Goal: Task Accomplishment & Management: Use online tool/utility

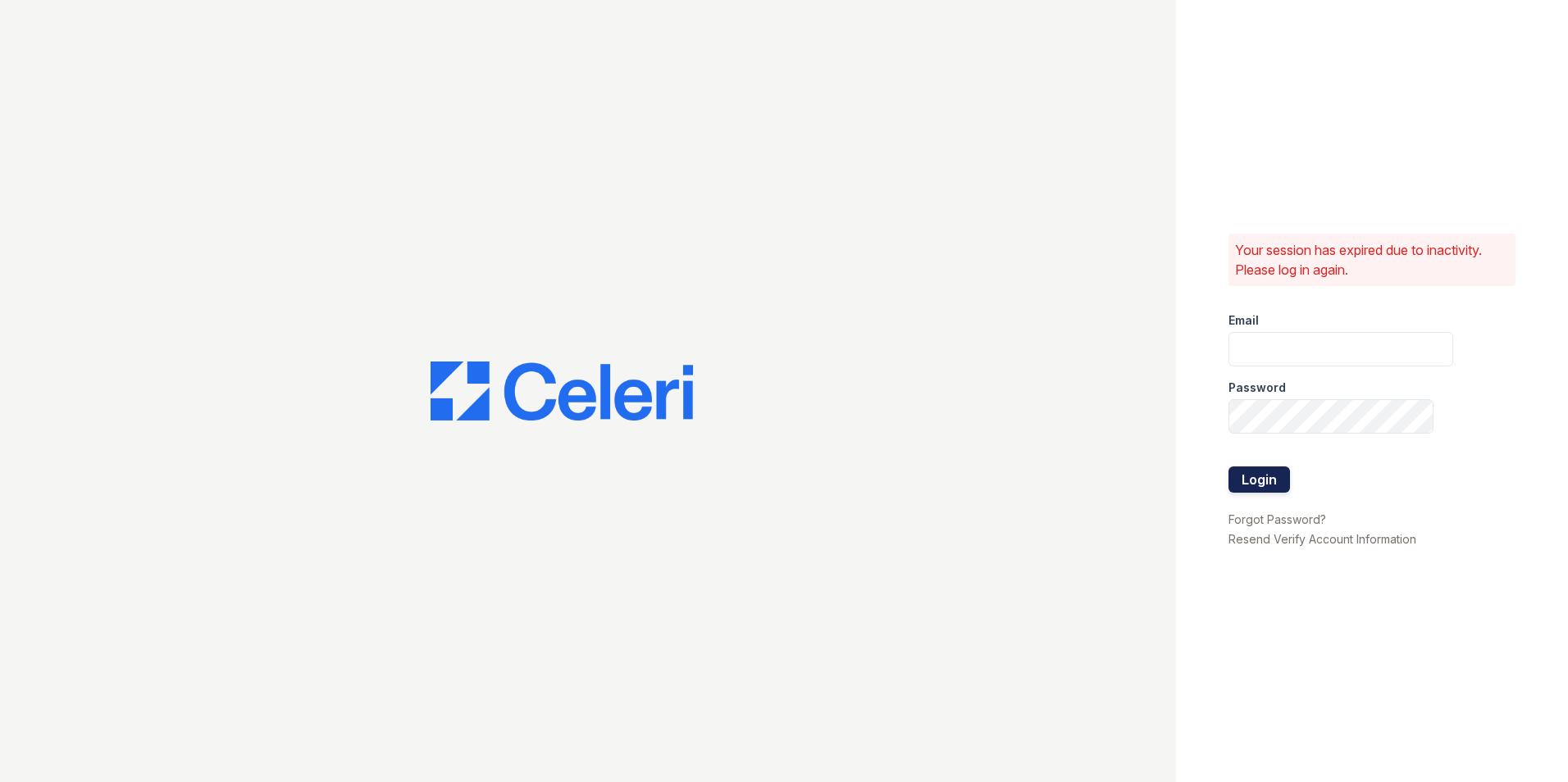
type input "[PERSON_NAME][EMAIL_ADDRESS][PERSON_NAME][PERSON_NAME][DOMAIN_NAME]"
click at [1258, 478] on button "Login" at bounding box center [1259, 479] width 62 height 26
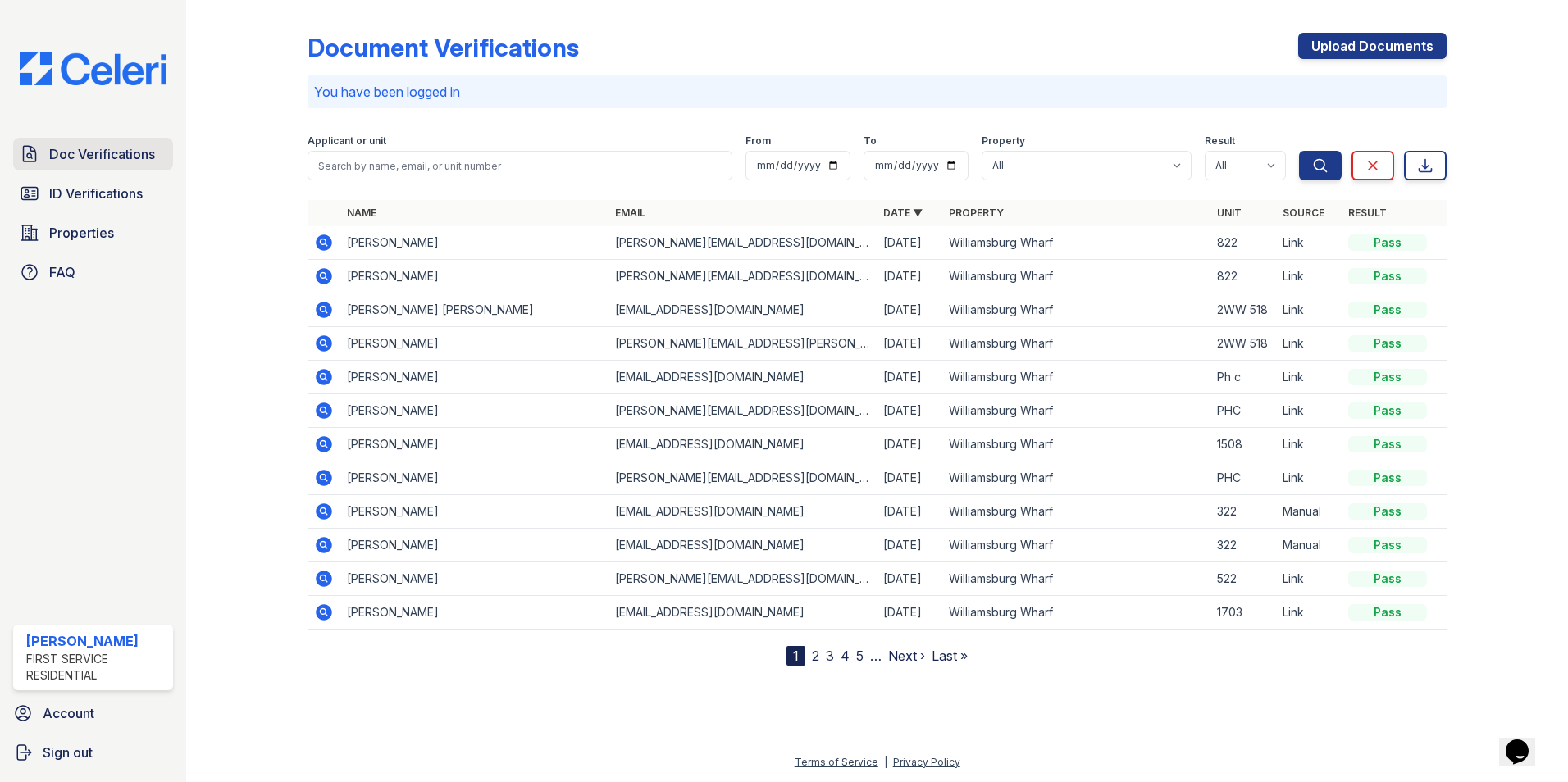
click at [97, 150] on span "Doc Verifications" at bounding box center [102, 154] width 106 height 20
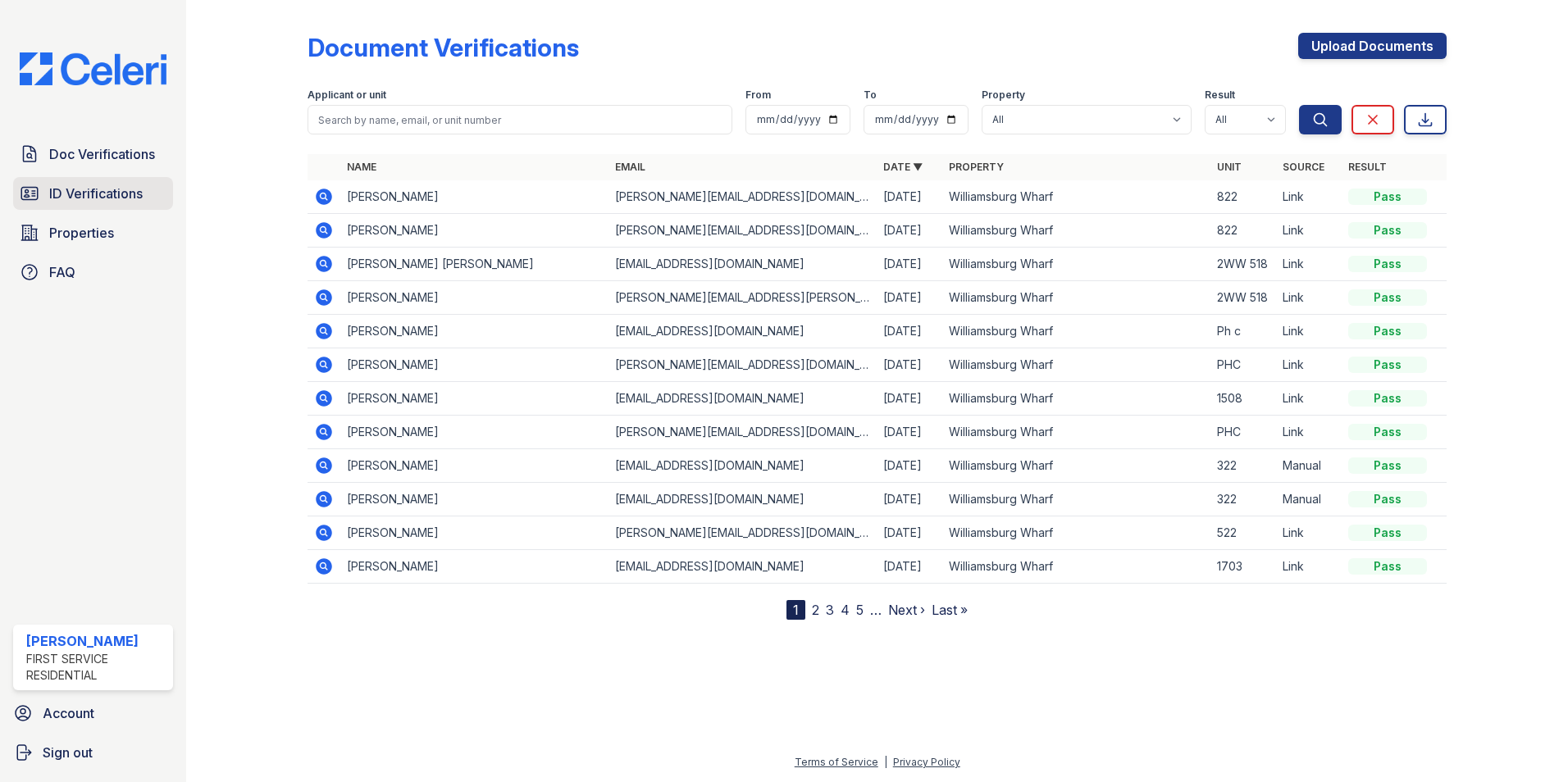
click at [105, 193] on span "ID Verifications" at bounding box center [95, 193] width 94 height 20
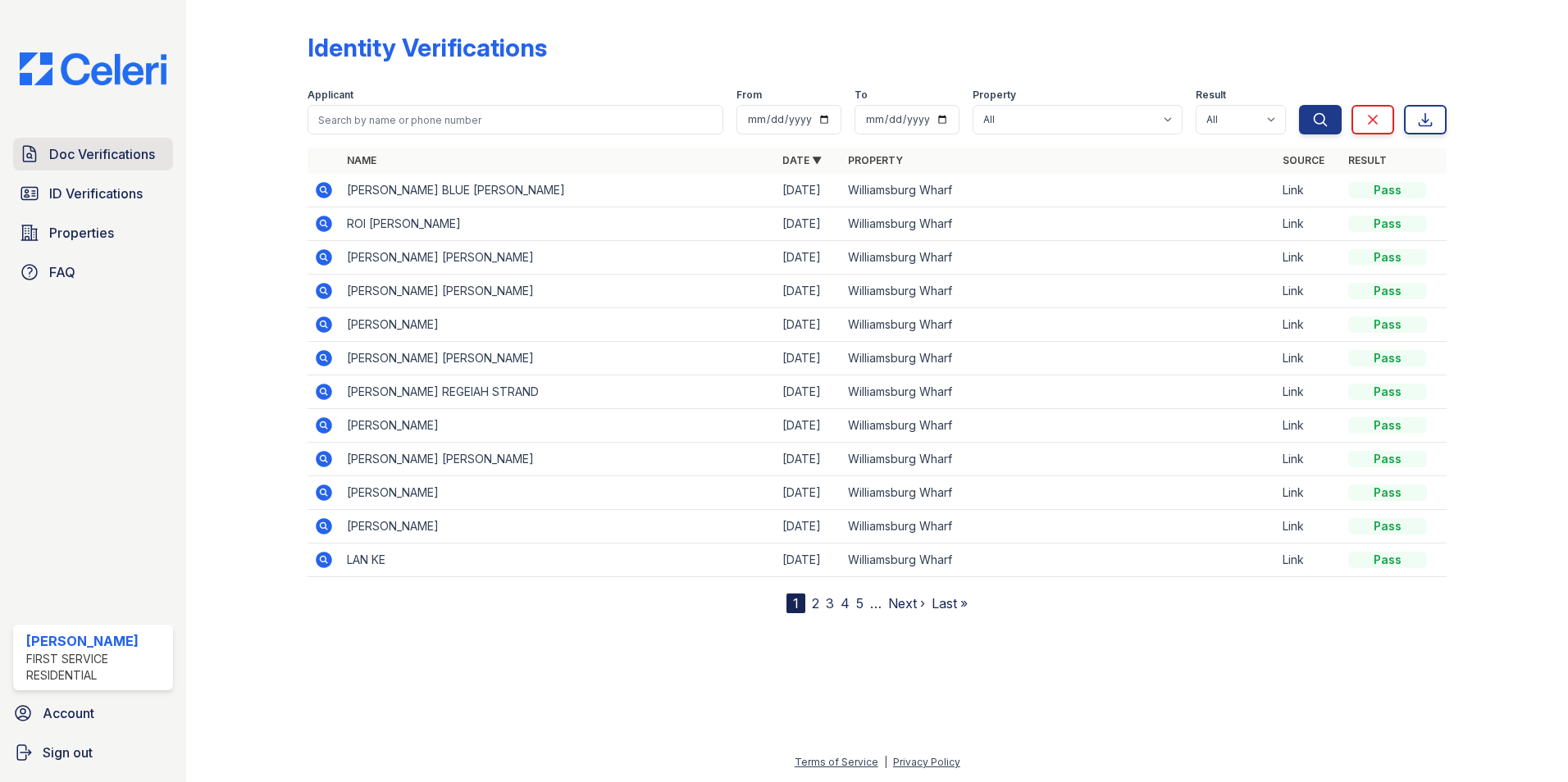
click at [97, 161] on span "Doc Verifications" at bounding box center [102, 154] width 106 height 20
